Goal: Information Seeking & Learning: Learn about a topic

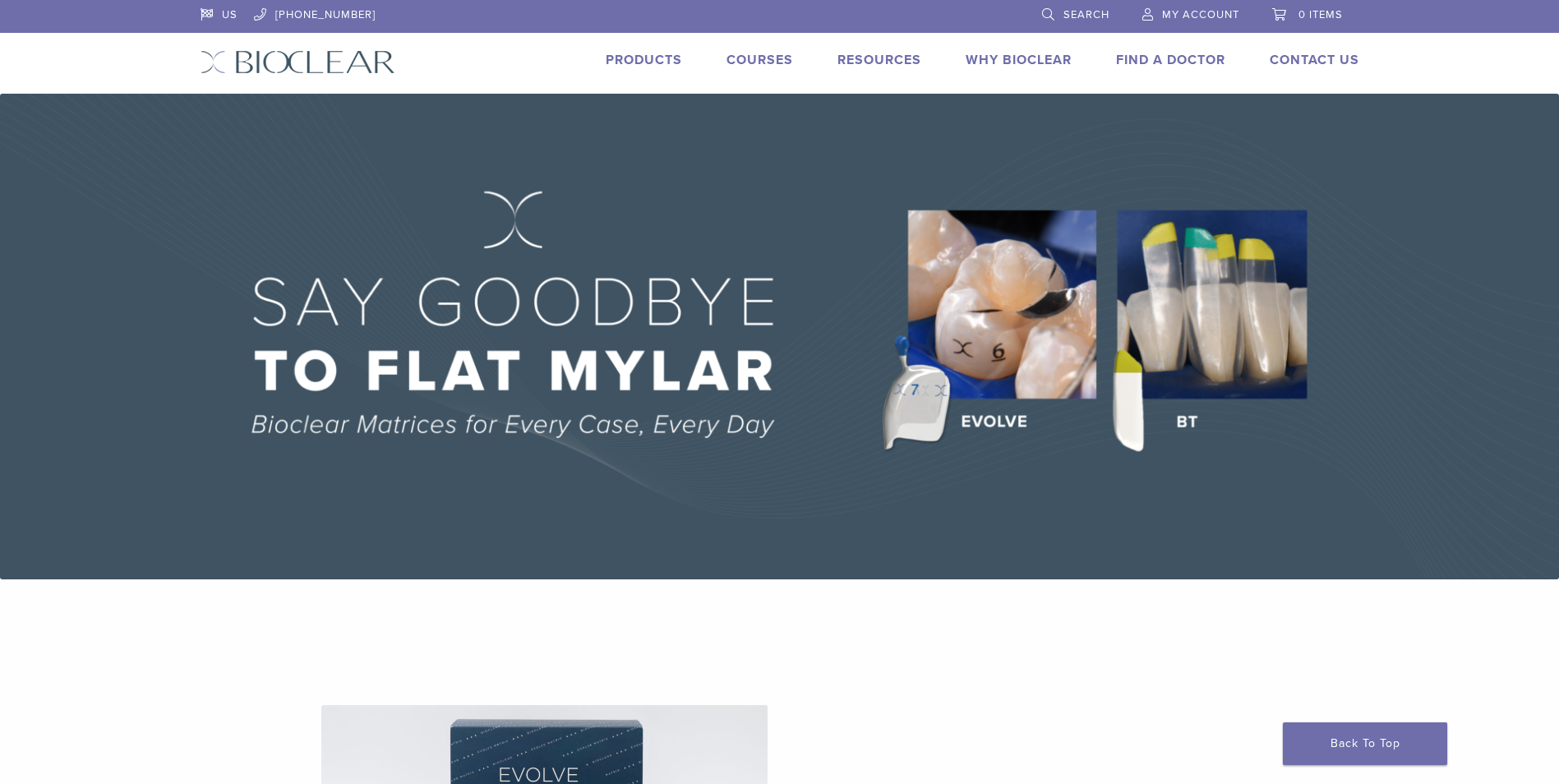
click at [616, 59] on link "Products" at bounding box center [643, 60] width 77 height 16
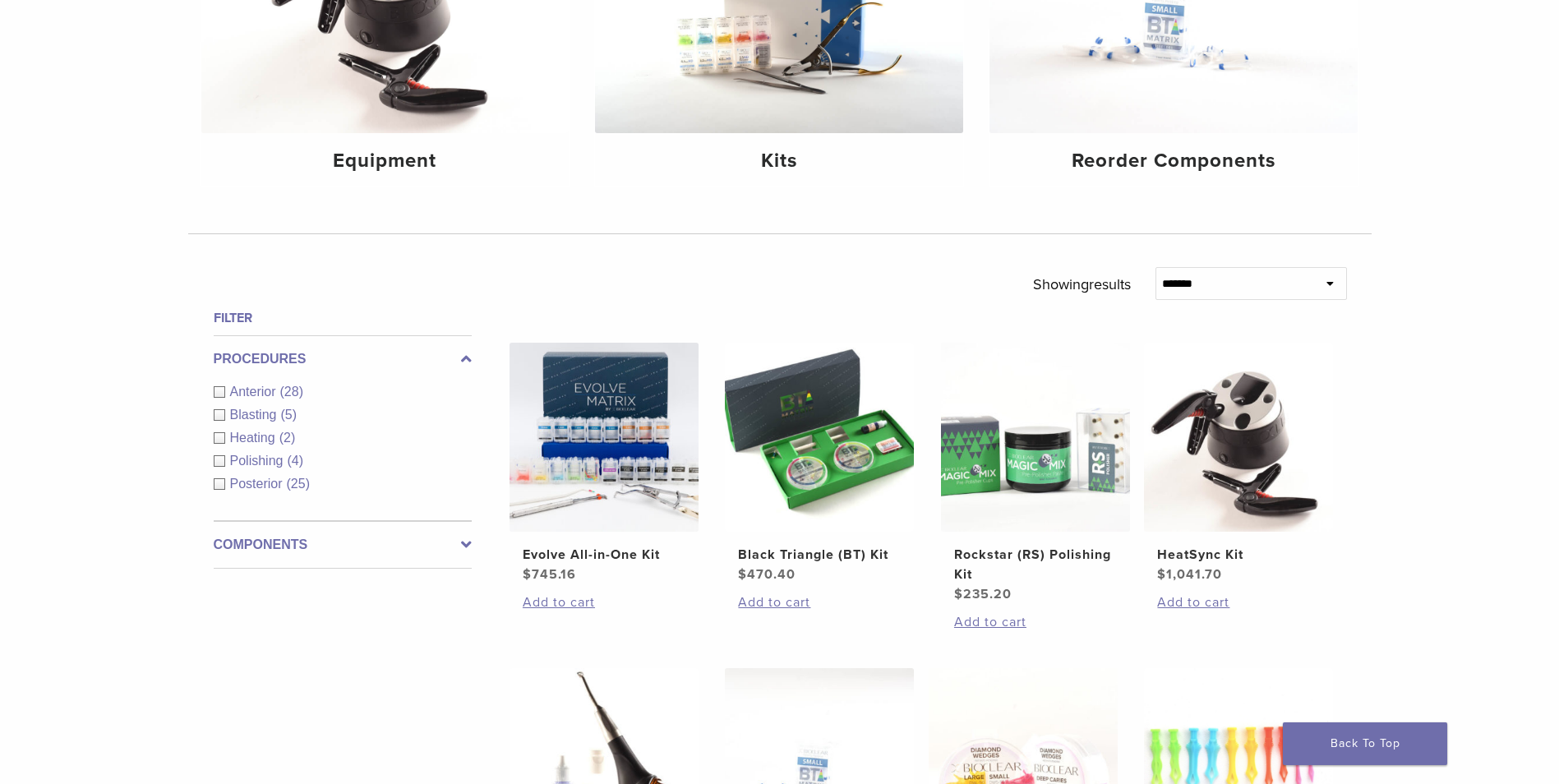
scroll to position [321, 0]
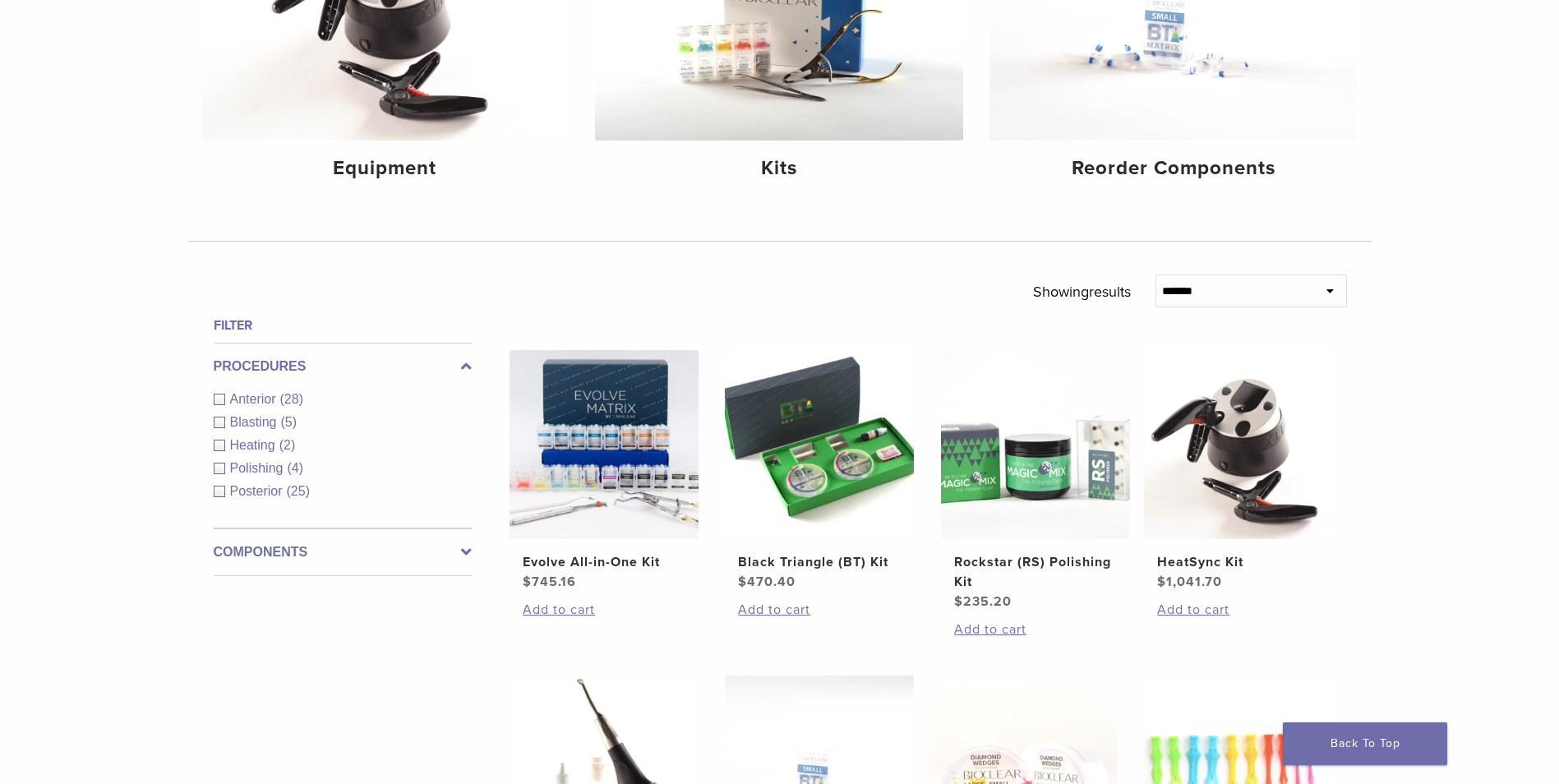
click at [220, 470] on div "Polishing (4)" at bounding box center [343, 468] width 258 height 20
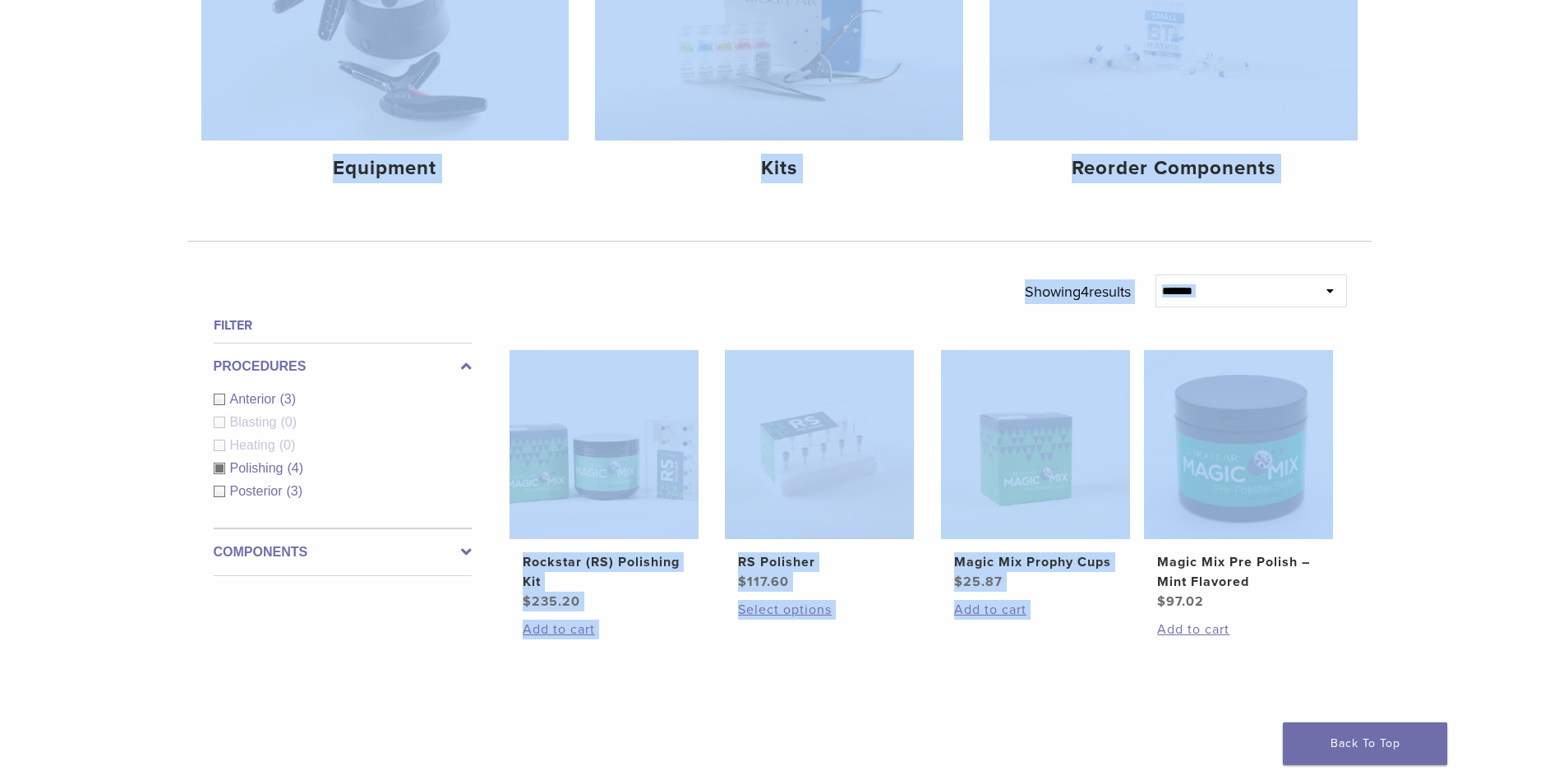
drag, startPoint x: 1558, startPoint y: 214, endPoint x: 1573, endPoint y: 380, distance: 166.7
click at [1558, 380] on html "US 1.855.712.5327 Search My Account 0 items Cart No products in the cart. Back …" at bounding box center [780, 447] width 1559 height 1536
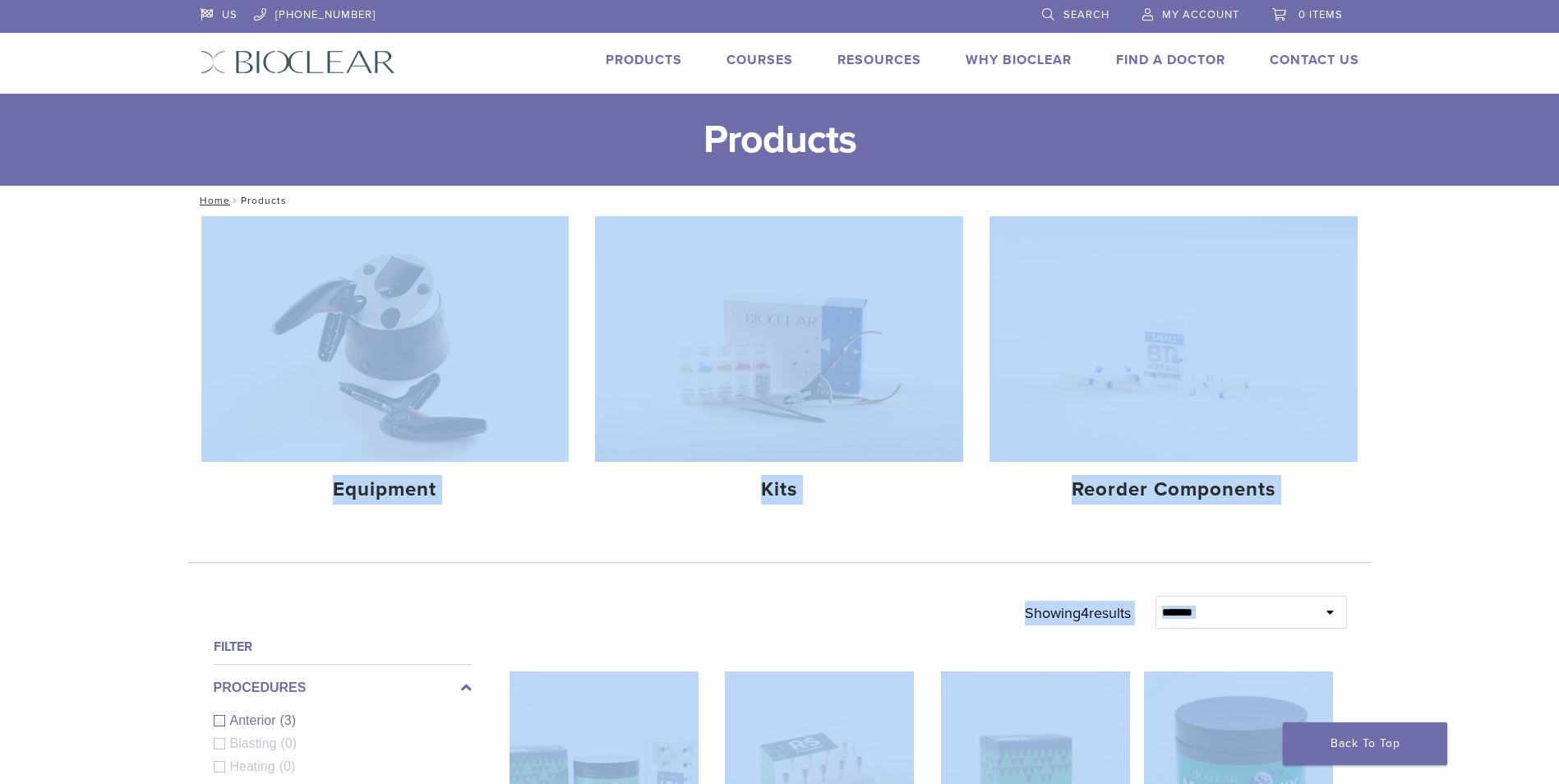
click at [1060, 13] on link "Search" at bounding box center [1075, 12] width 67 height 25
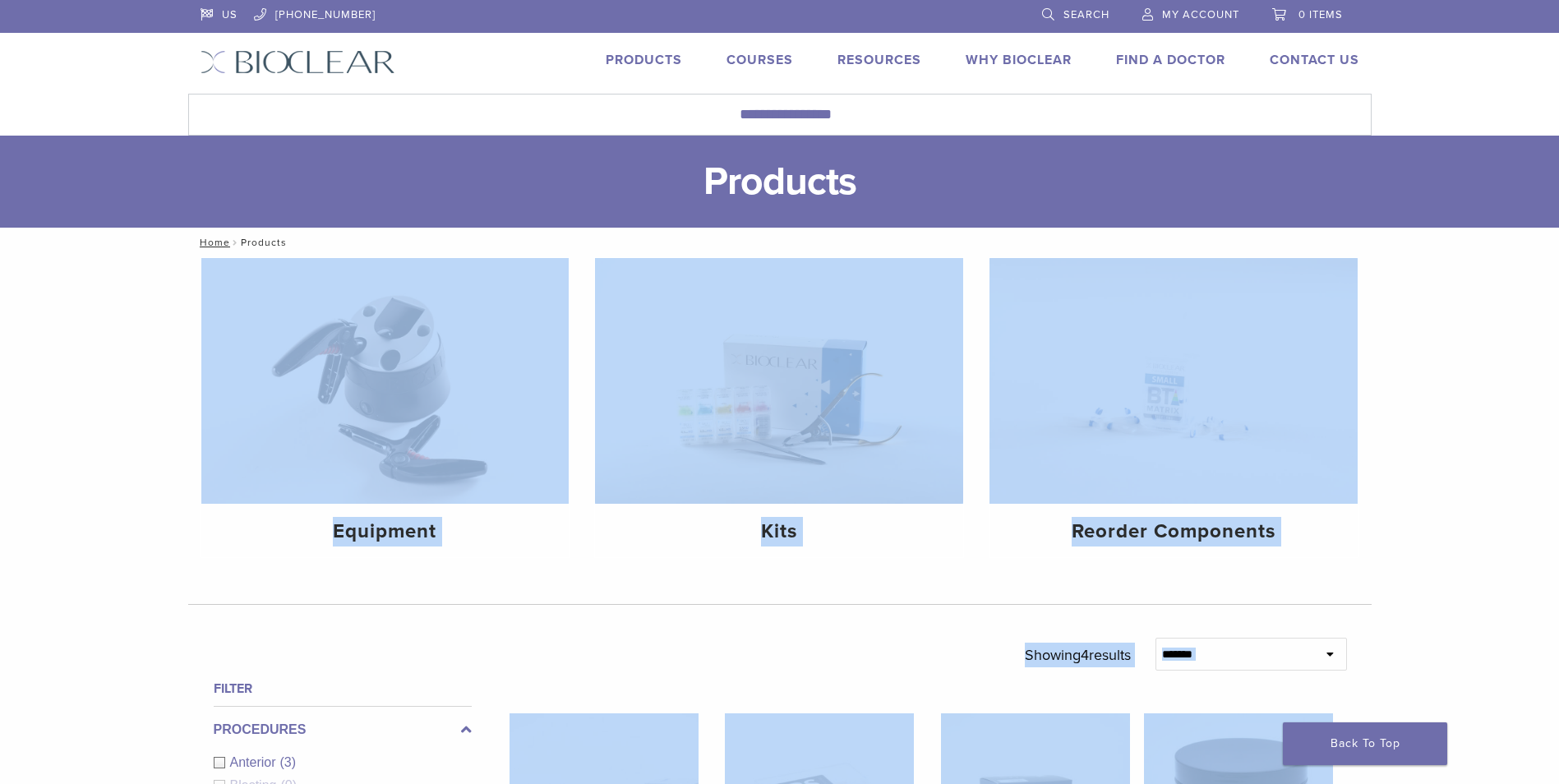
click at [1048, 10] on link "Search" at bounding box center [1075, 12] width 67 height 25
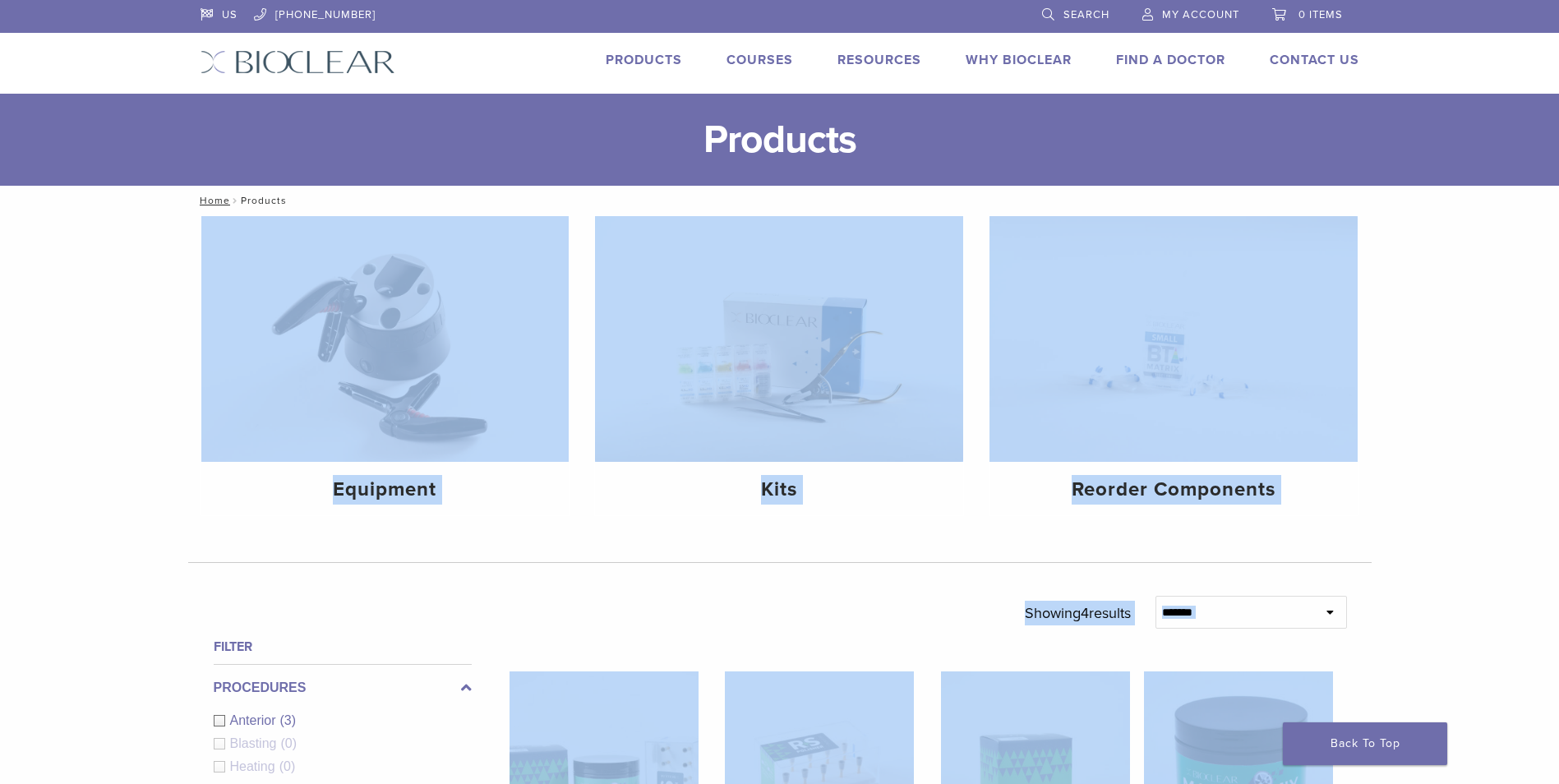
click at [505, 625] on div "**********" at bounding box center [927, 618] width 887 height 46
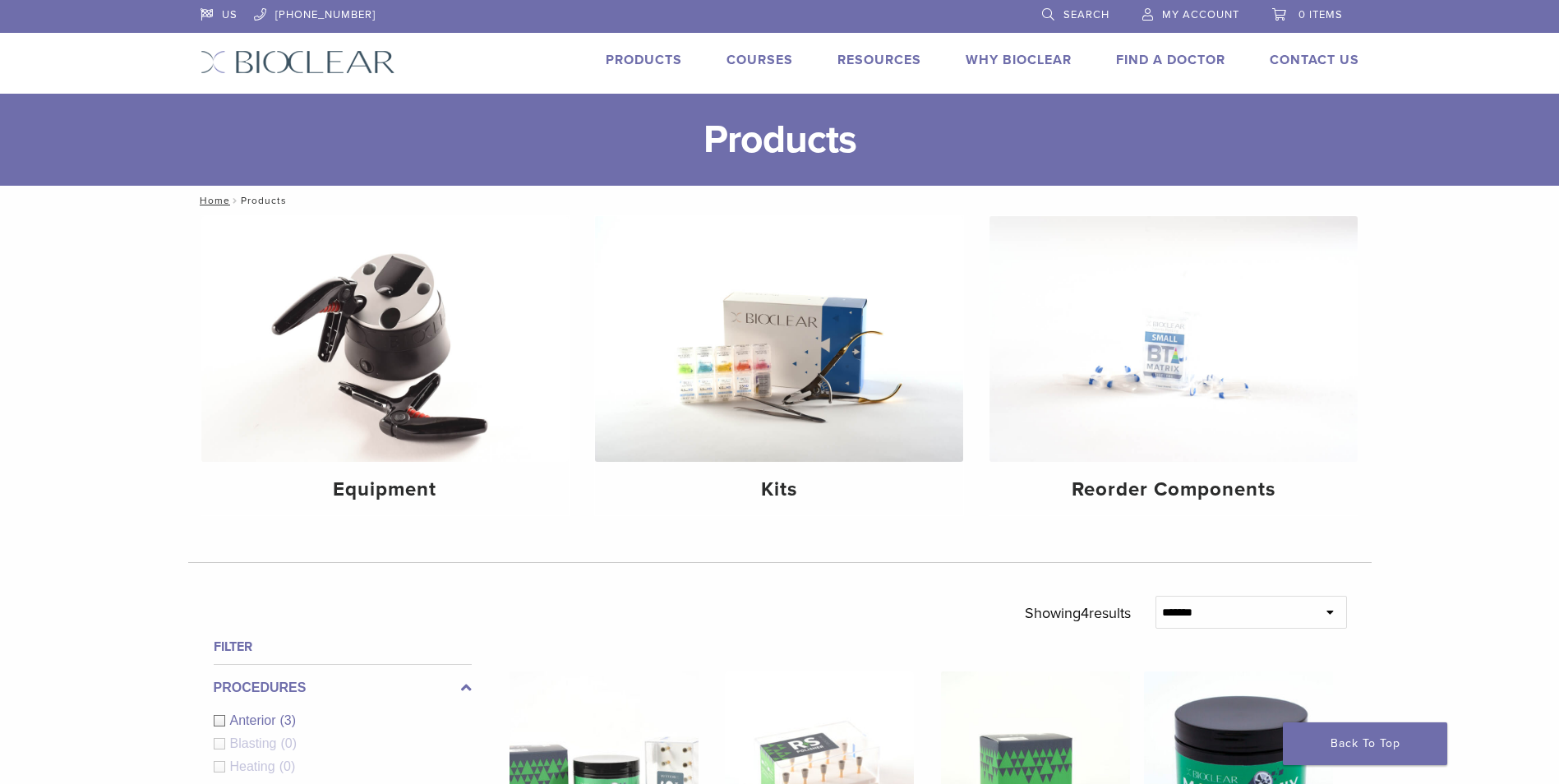
click at [1059, 10] on link "Search" at bounding box center [1075, 12] width 67 height 25
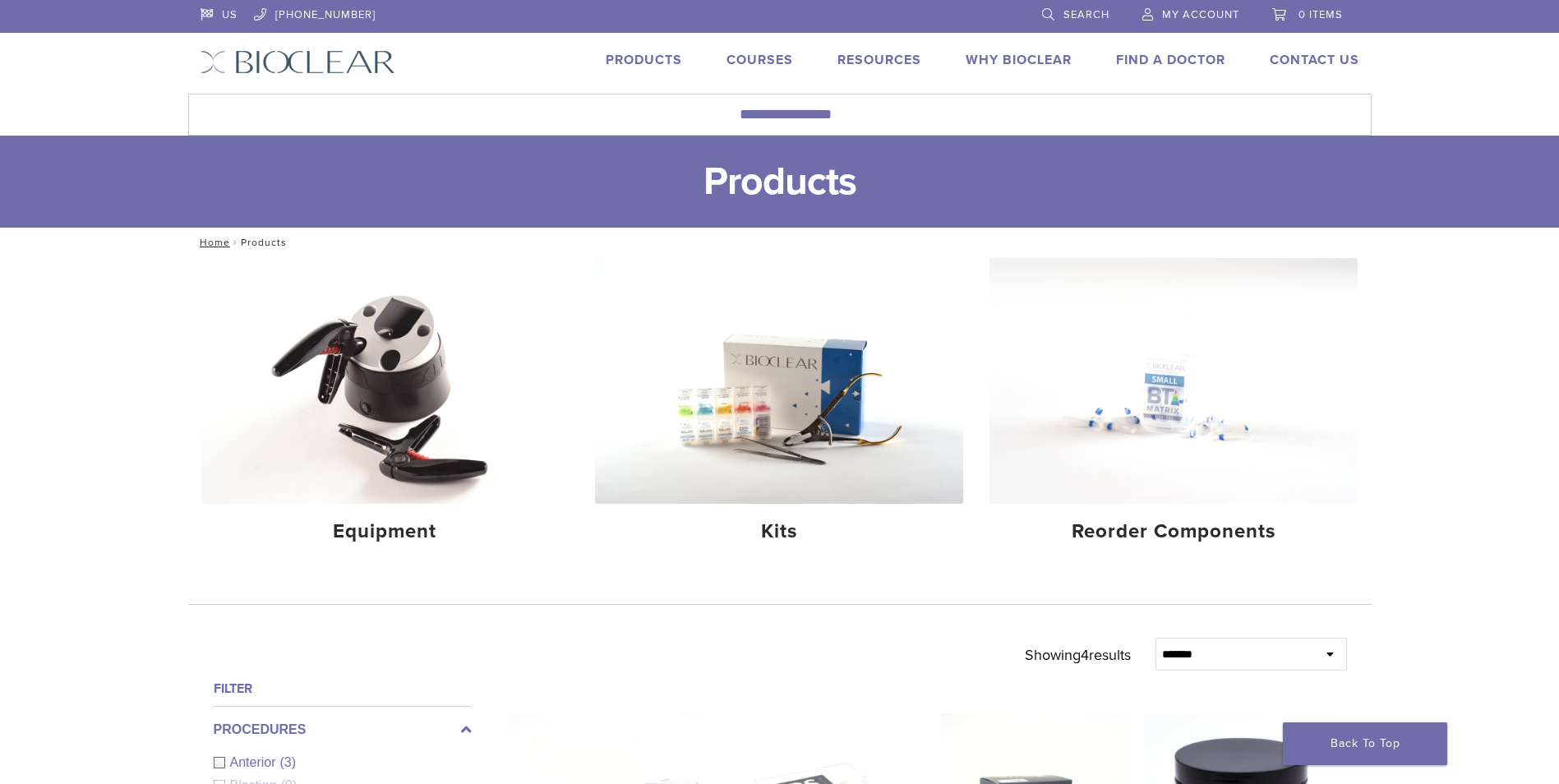
click at [1046, 15] on link "Search" at bounding box center [1075, 12] width 67 height 25
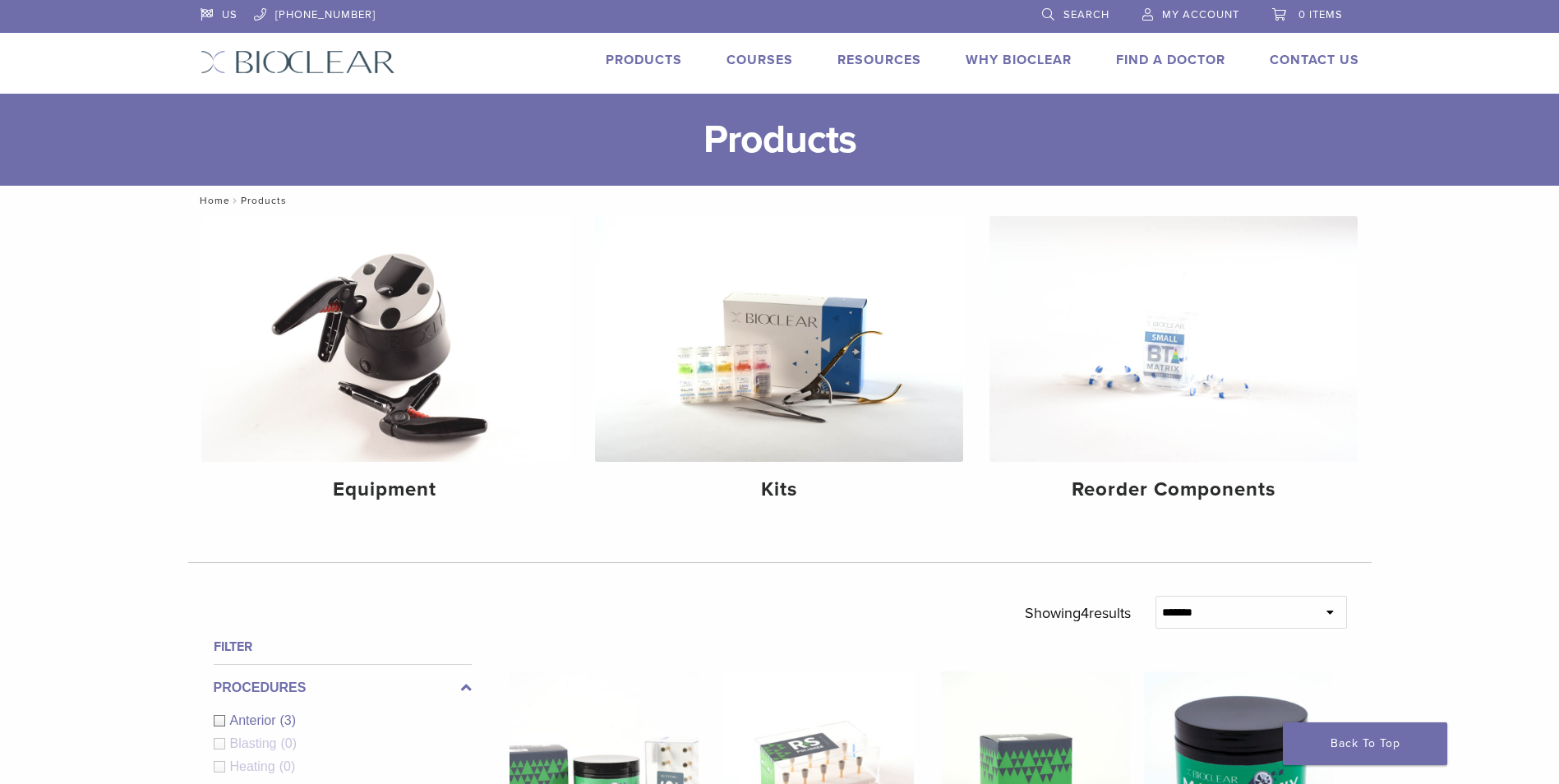
click at [212, 201] on link "Home" at bounding box center [212, 201] width 35 height 11
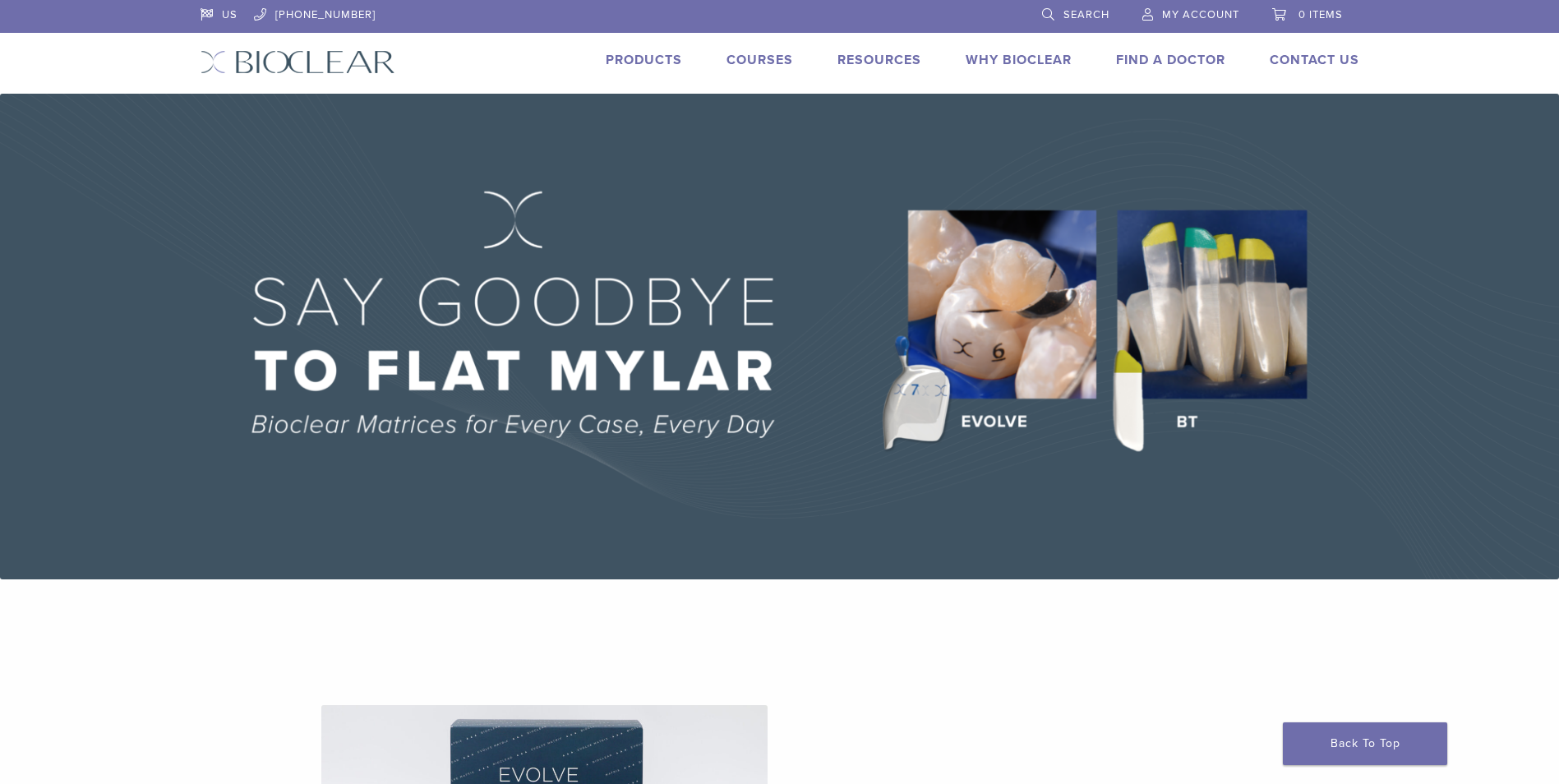
click at [634, 57] on link "Products" at bounding box center [643, 60] width 77 height 16
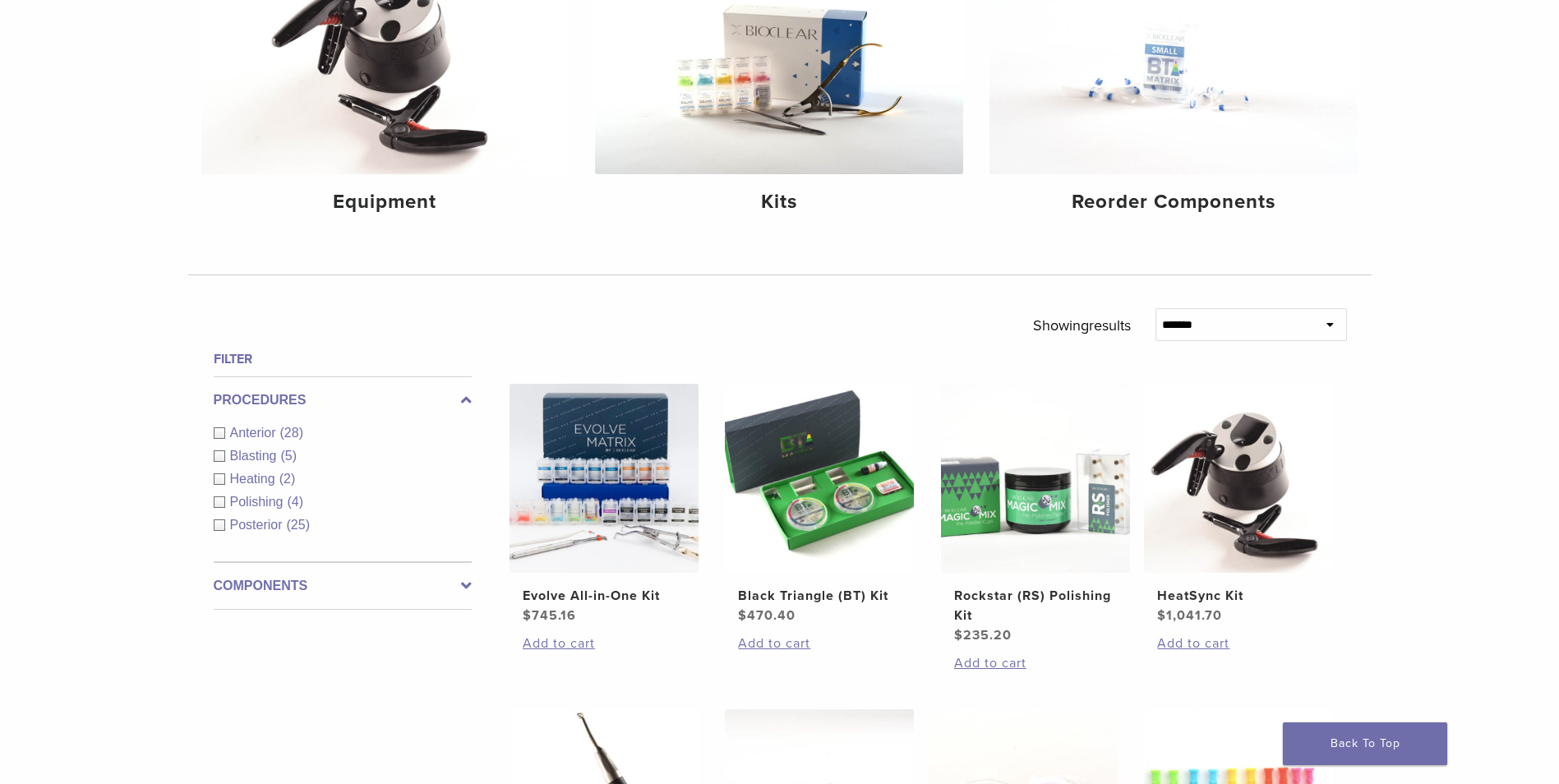
scroll to position [273, 0]
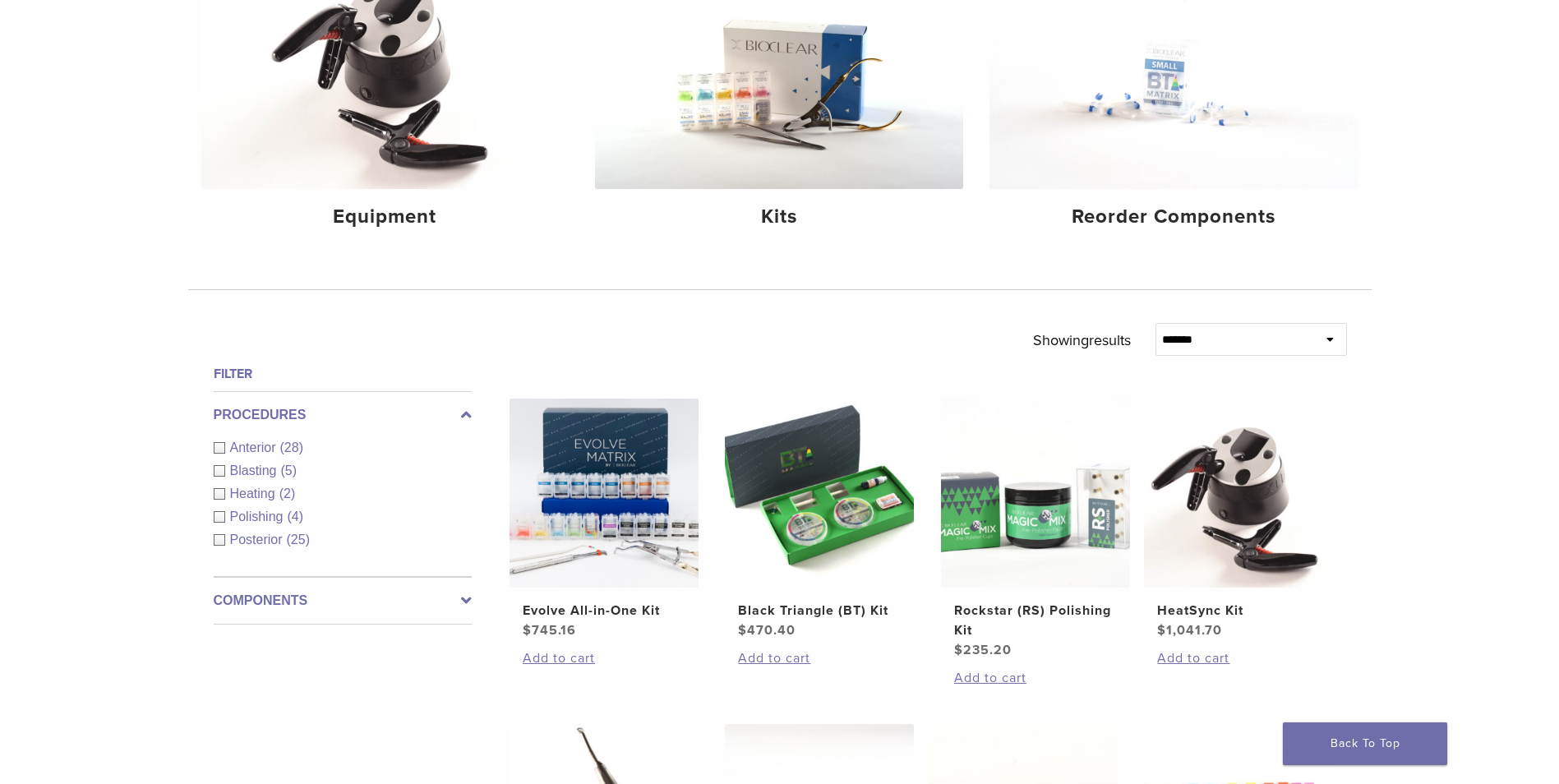
click at [1206, 346] on select "**********" at bounding box center [1251, 339] width 191 height 33
click at [462, 597] on icon at bounding box center [466, 600] width 10 height 20
click at [215, 581] on div "Other Components (5)" at bounding box center [343, 587] width 258 height 20
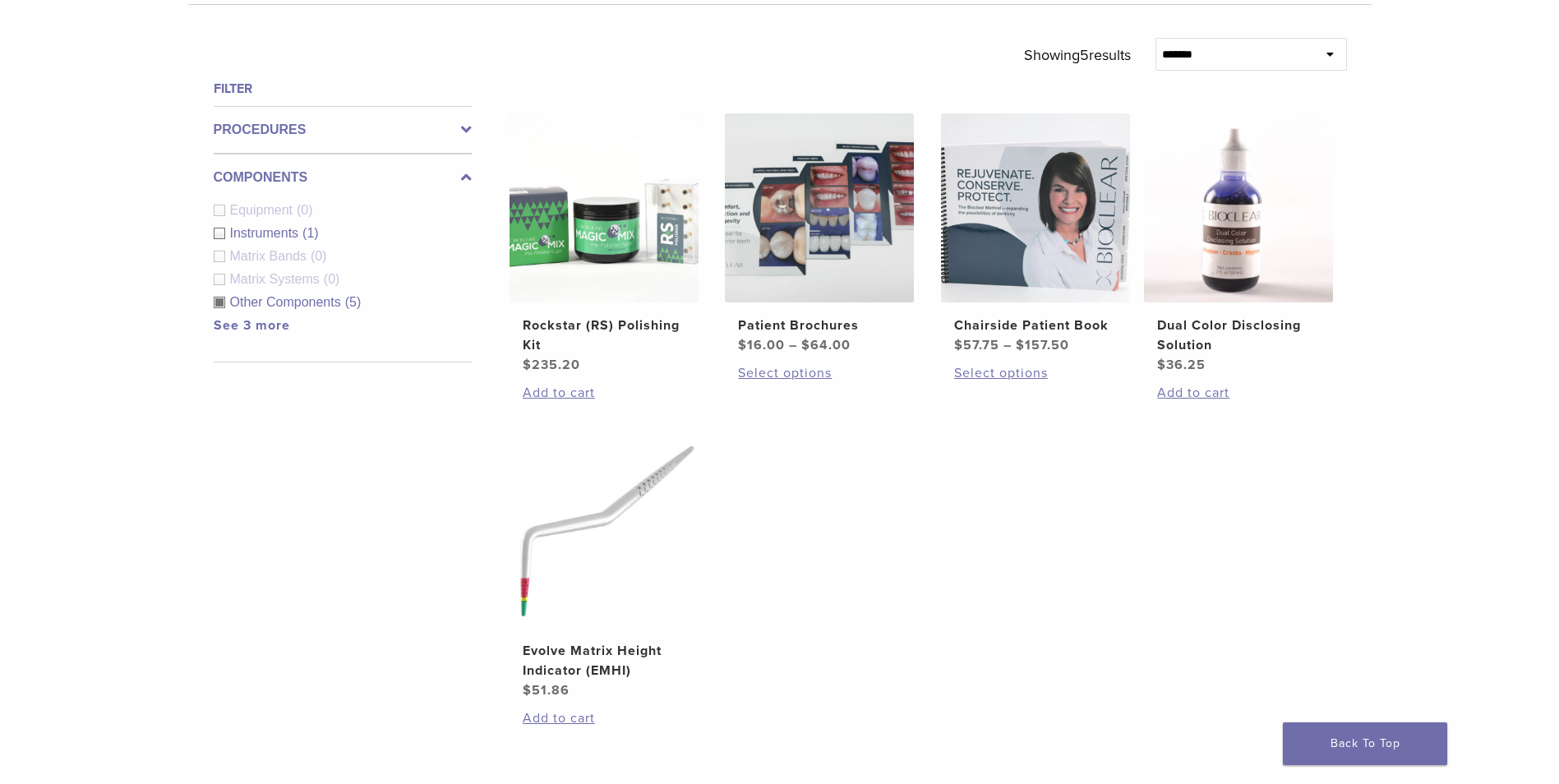
scroll to position [521, 0]
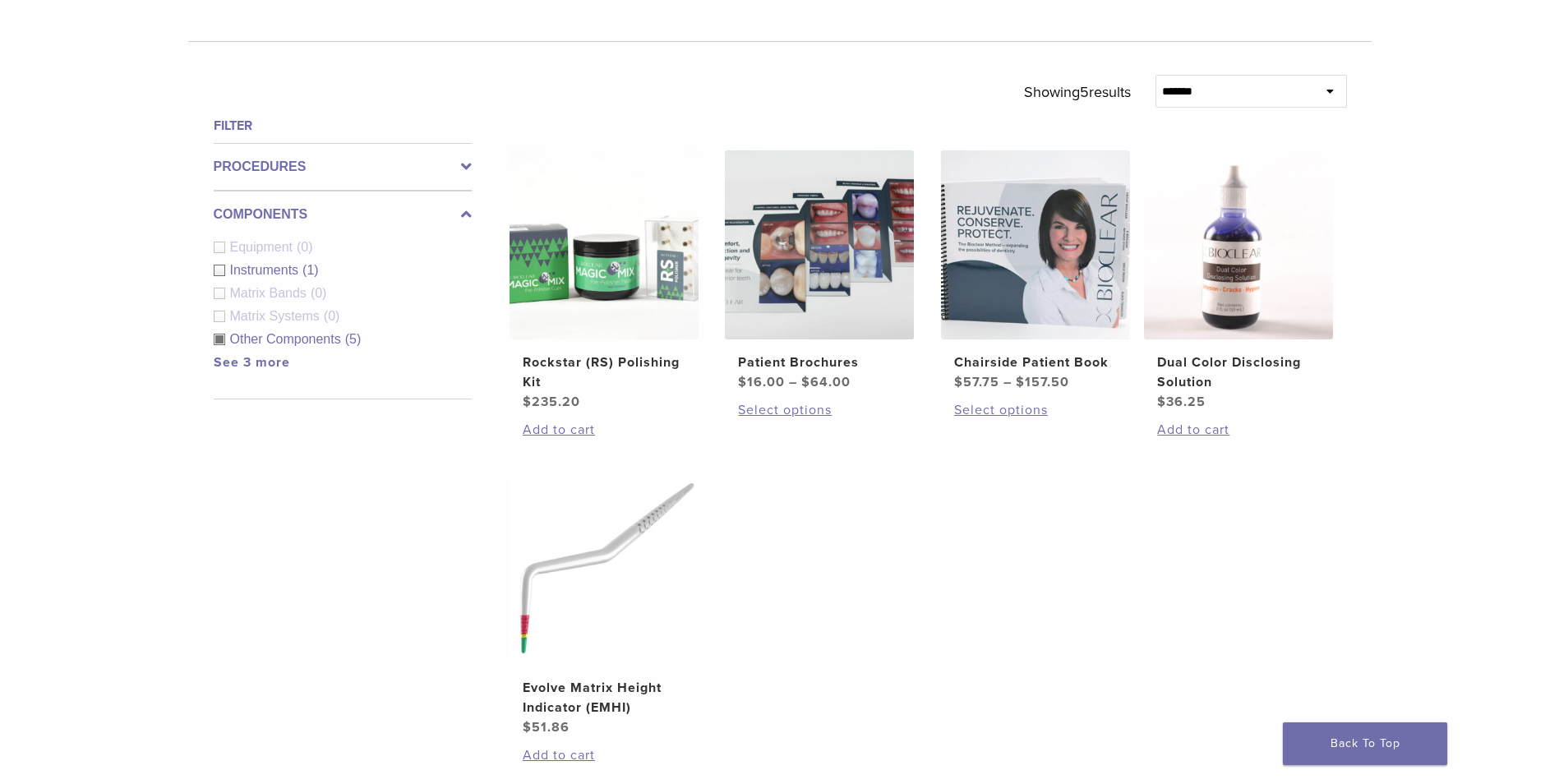
click at [219, 315] on div "Matrix Systems (0)" at bounding box center [343, 316] width 258 height 20
click at [233, 365] on link "See 3 more" at bounding box center [252, 362] width 77 height 16
click at [224, 385] on div "Polishers/Abrasives (1)" at bounding box center [343, 384] width 258 height 20
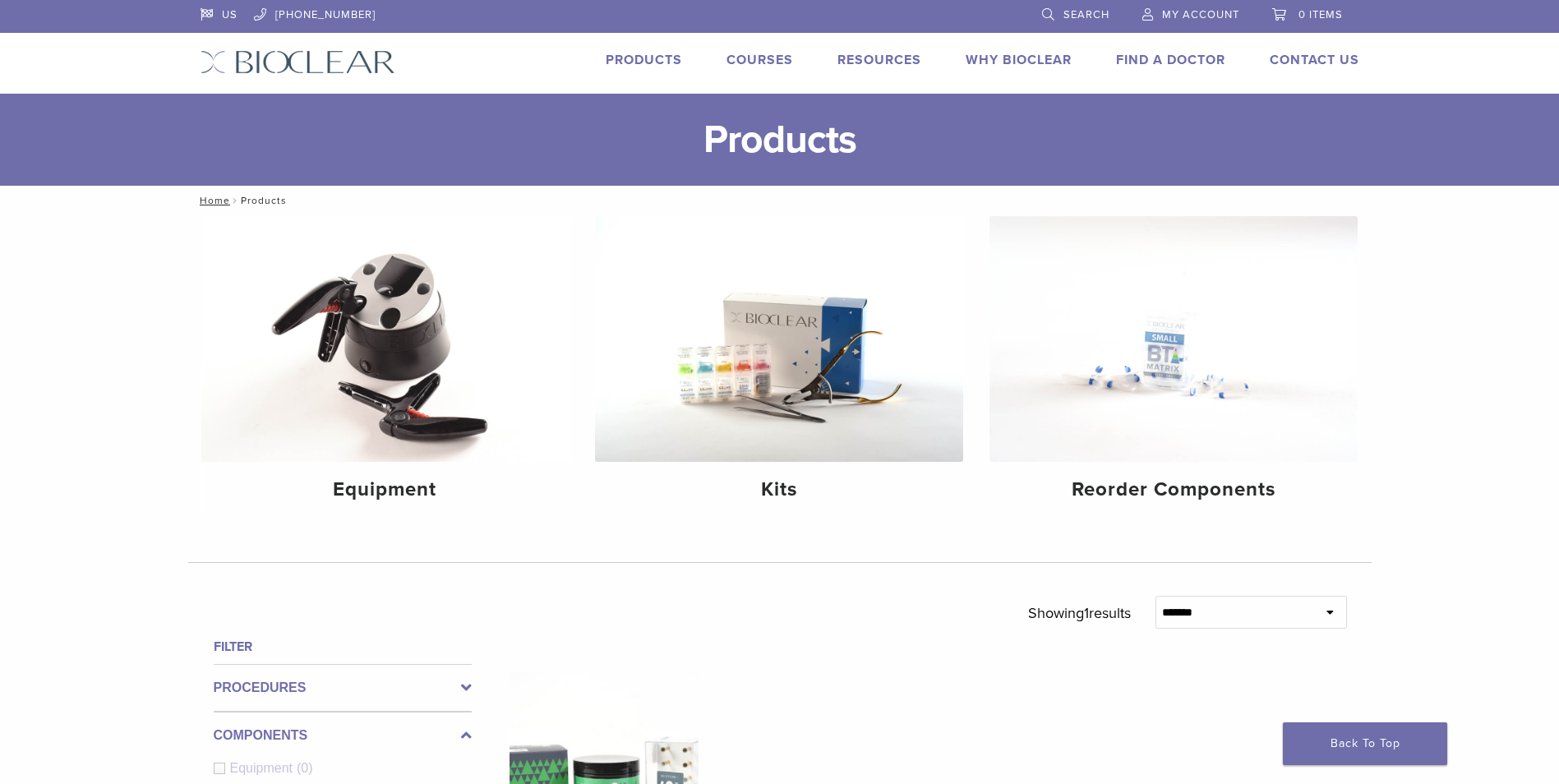
click at [1065, 13] on span "Search" at bounding box center [1086, 15] width 46 height 13
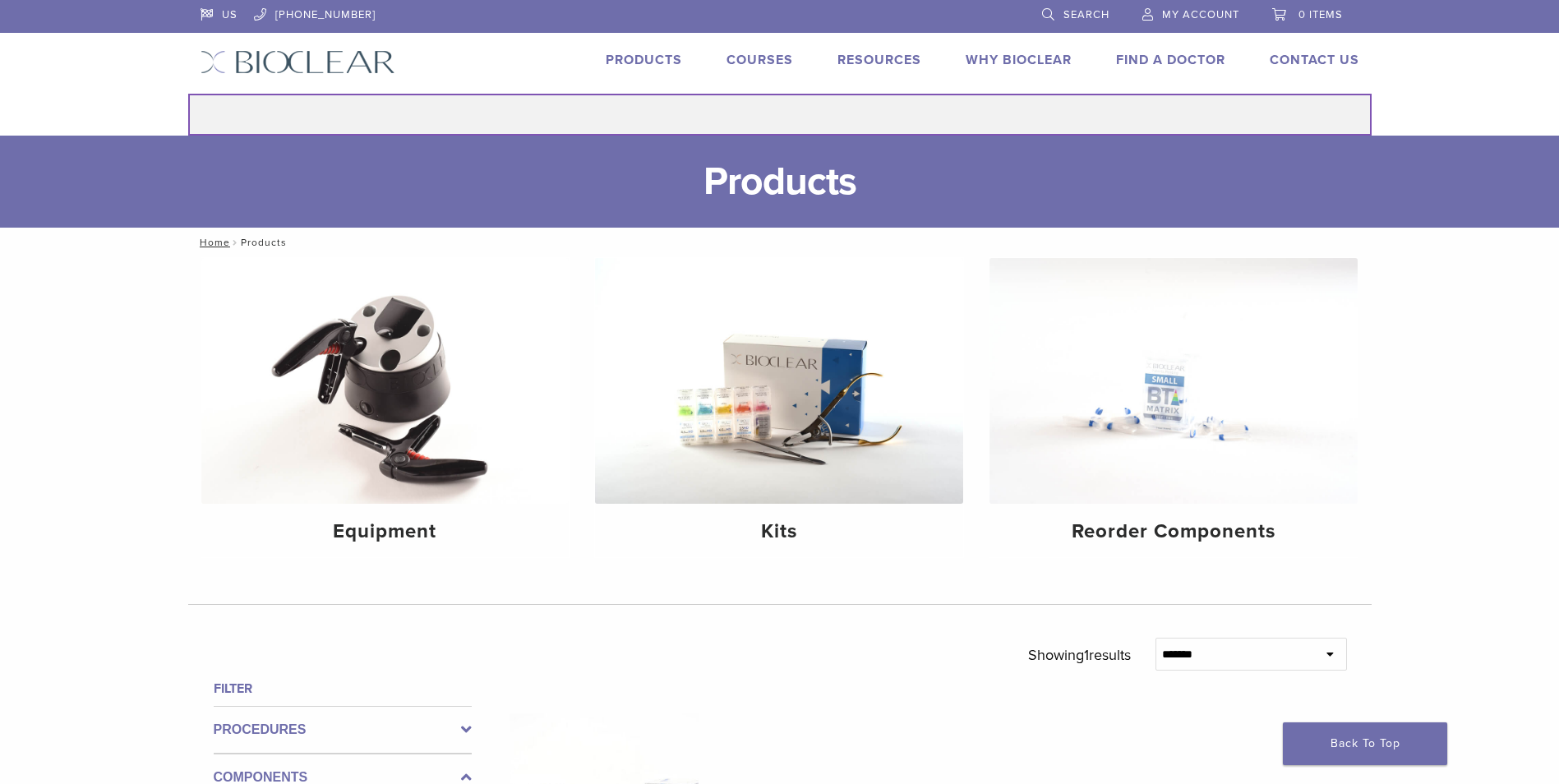
click at [908, 119] on input "Search for:" at bounding box center [780, 115] width 1183 height 42
click at [213, 115] on input "Search for:" at bounding box center [780, 115] width 1183 height 42
type input "**********"
click at [188, 93] on button "Search" at bounding box center [188, 93] width 1 height 1
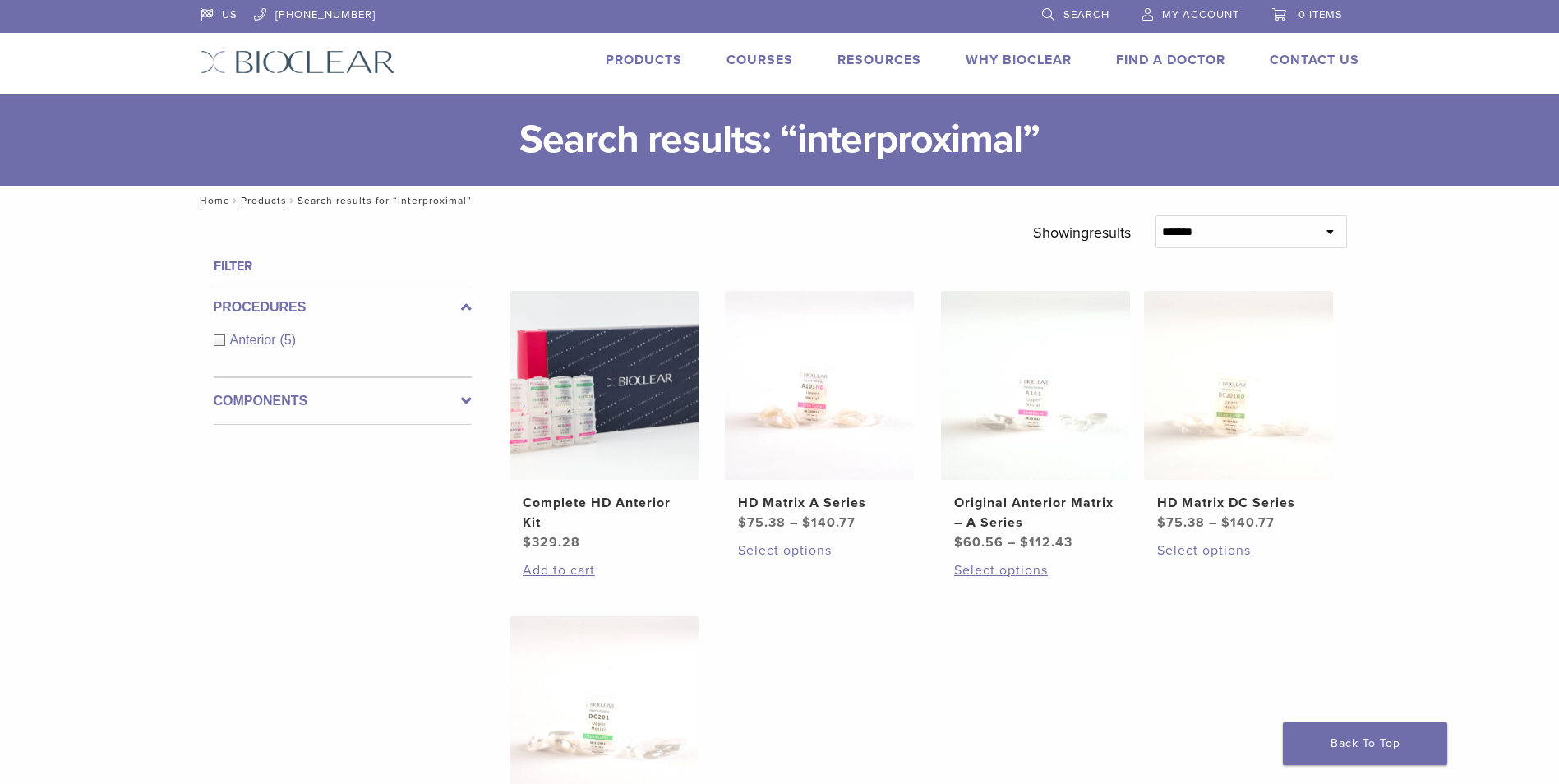
click at [1100, 9] on span "Search" at bounding box center [1086, 15] width 46 height 13
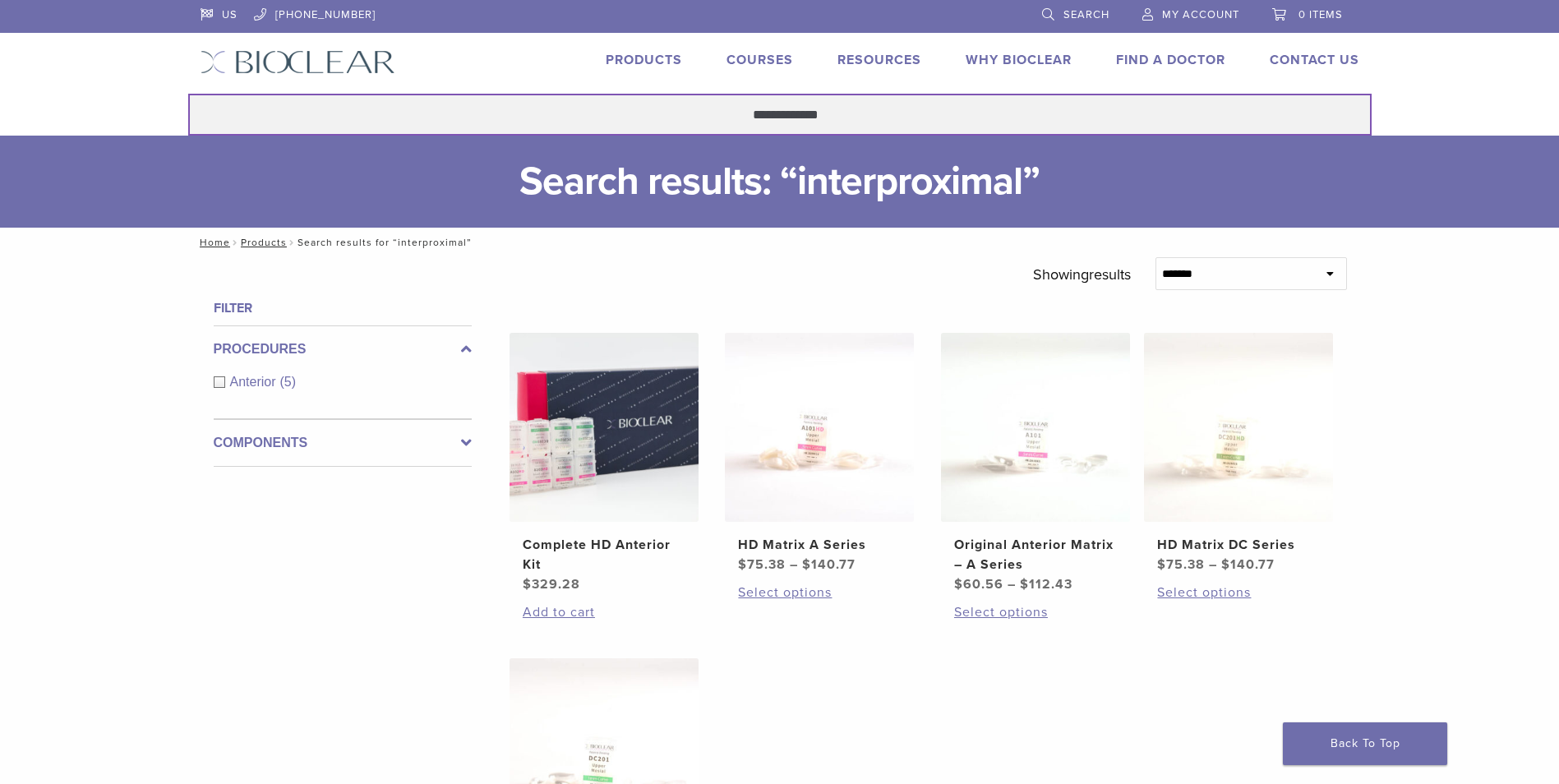
click at [973, 131] on input "**********" at bounding box center [780, 115] width 1183 height 42
type input "**********"
click at [188, 93] on button "Search" at bounding box center [188, 93] width 1 height 1
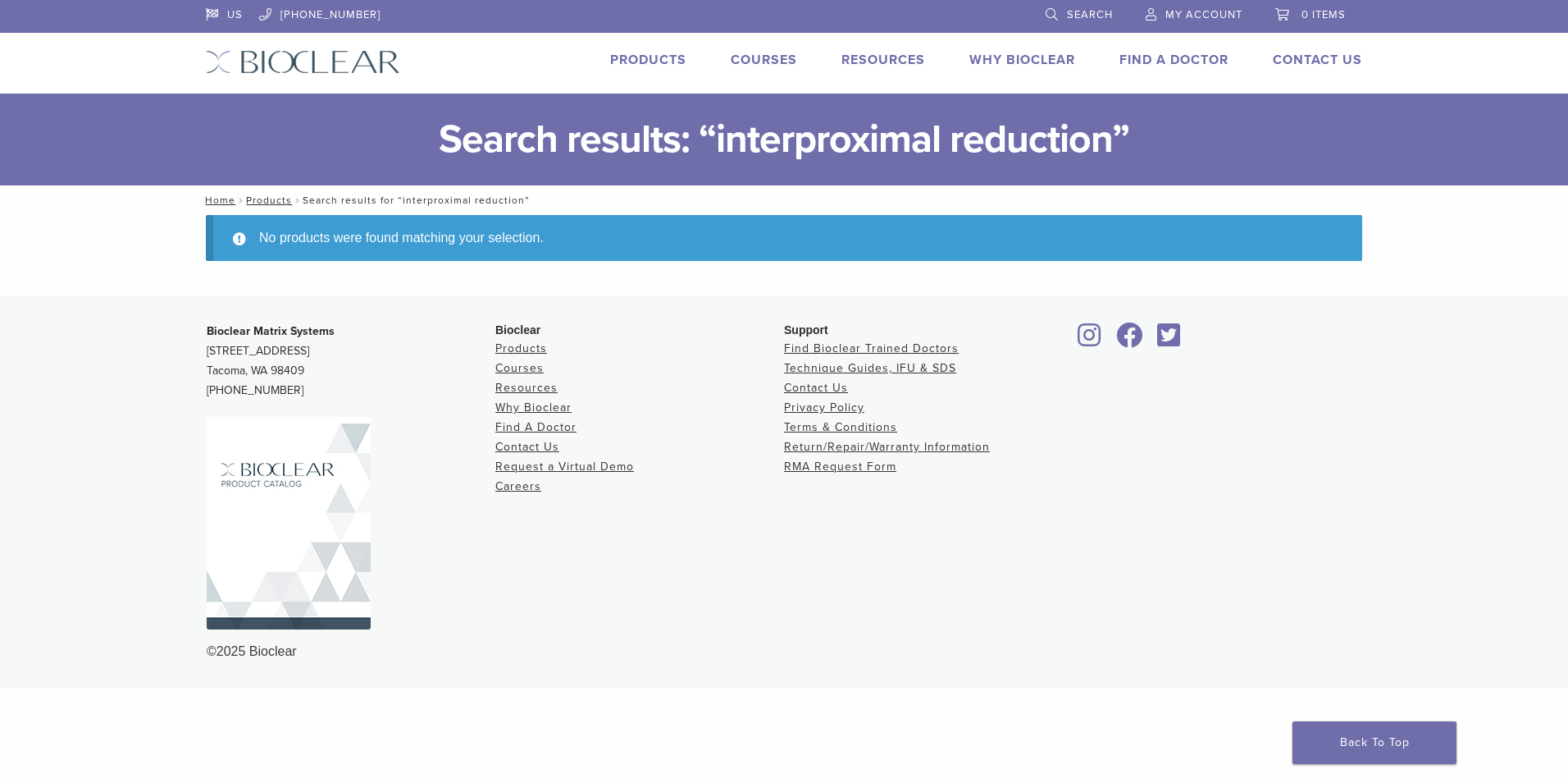
click at [588, 246] on div "No products were found matching your selection." at bounding box center [784, 237] width 1156 height 46
click at [269, 201] on link "Products" at bounding box center [268, 200] width 46 height 11
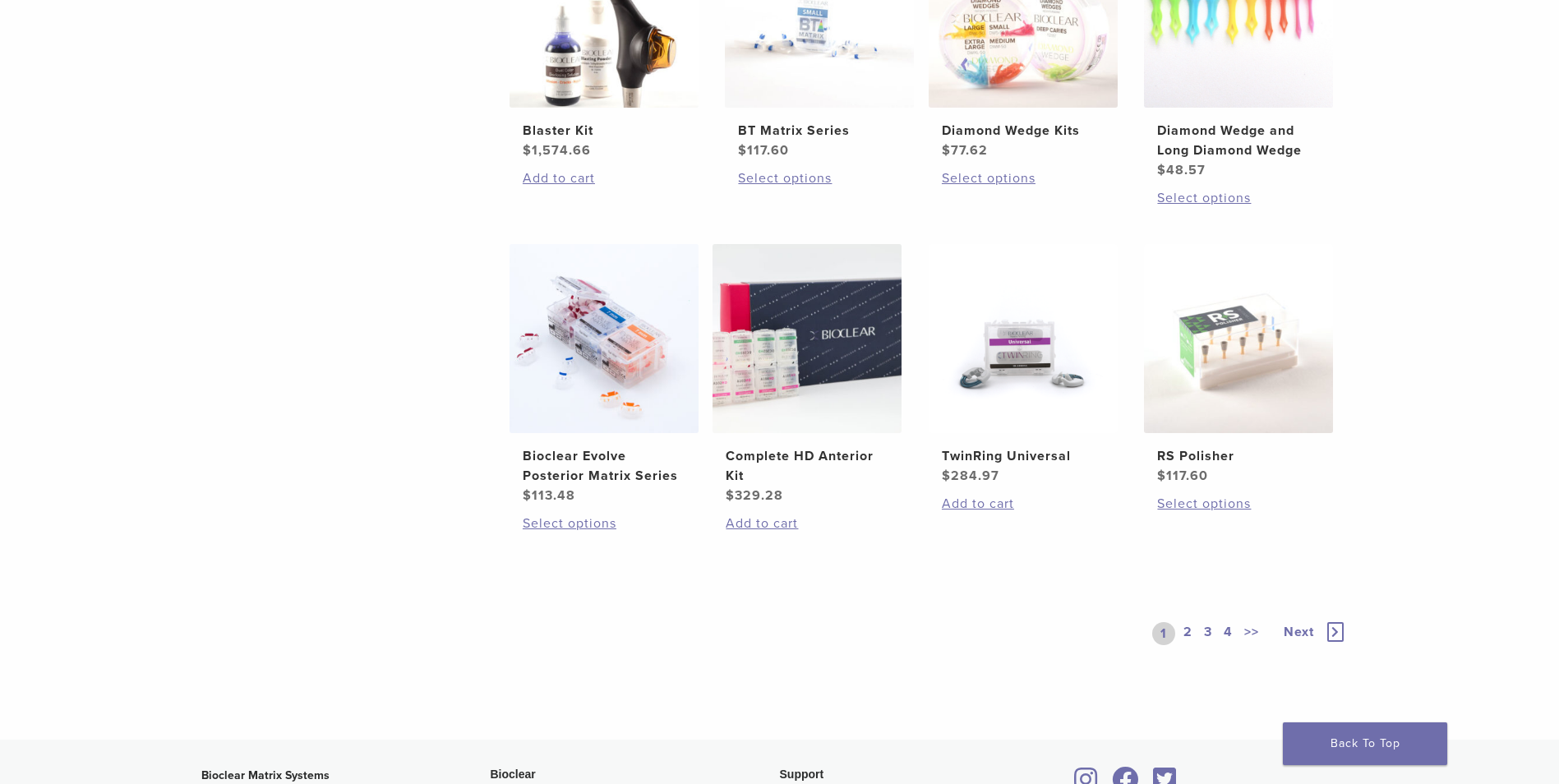
scroll to position [1083, 0]
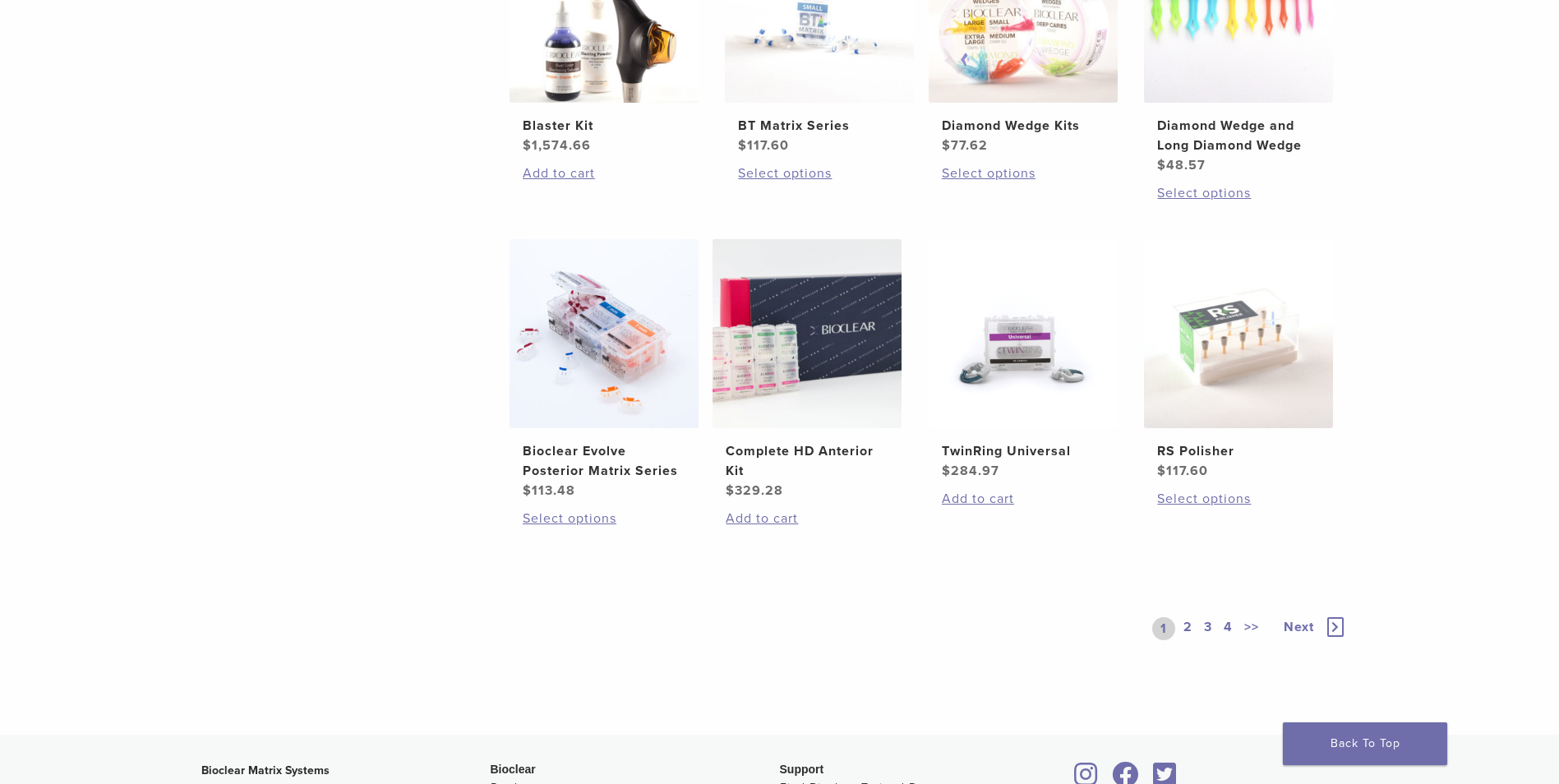
click at [1191, 629] on link "2" at bounding box center [1188, 629] width 15 height 23
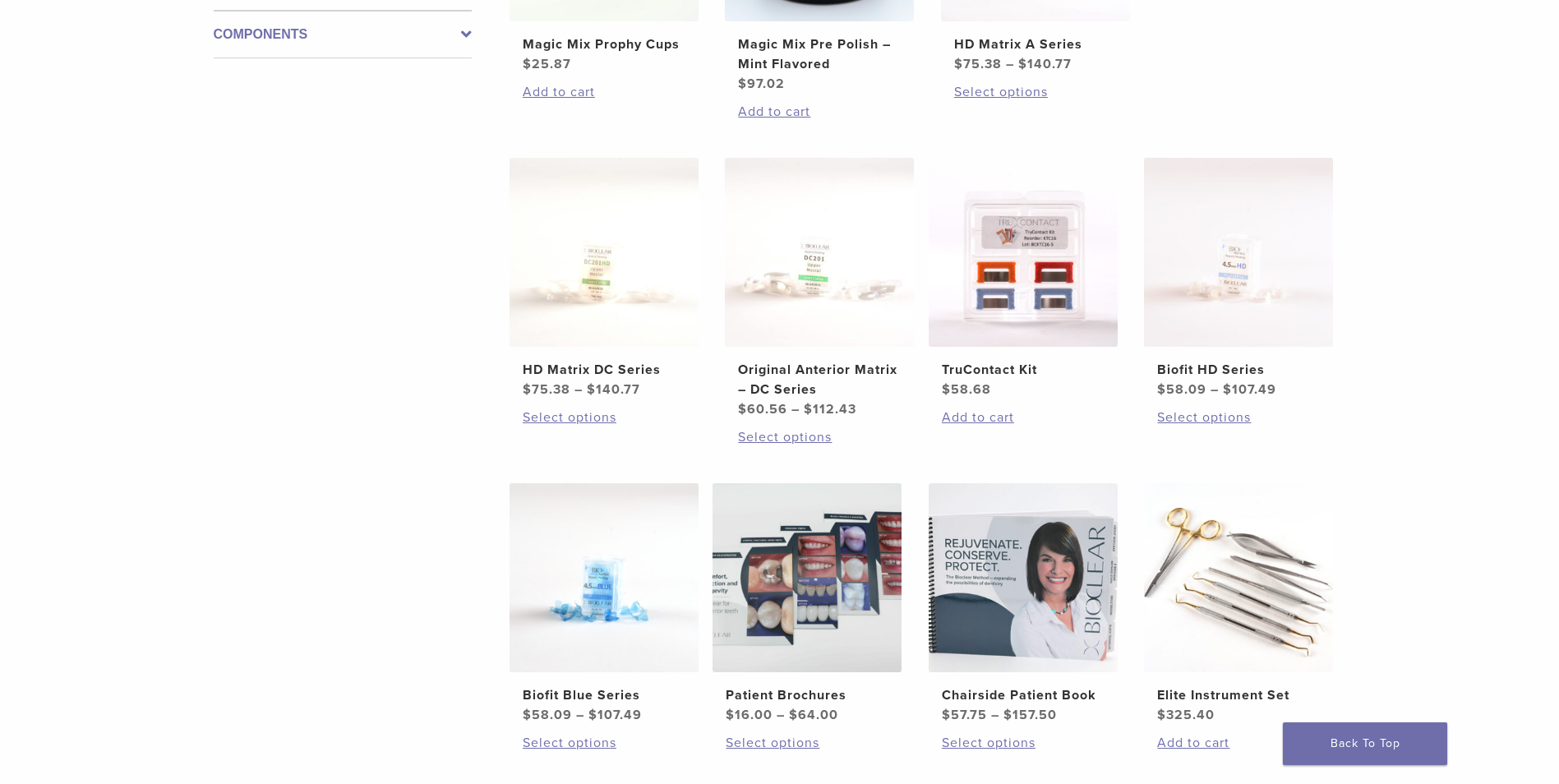
scroll to position [851, 0]
